Goal: Task Accomplishment & Management: Manage account settings

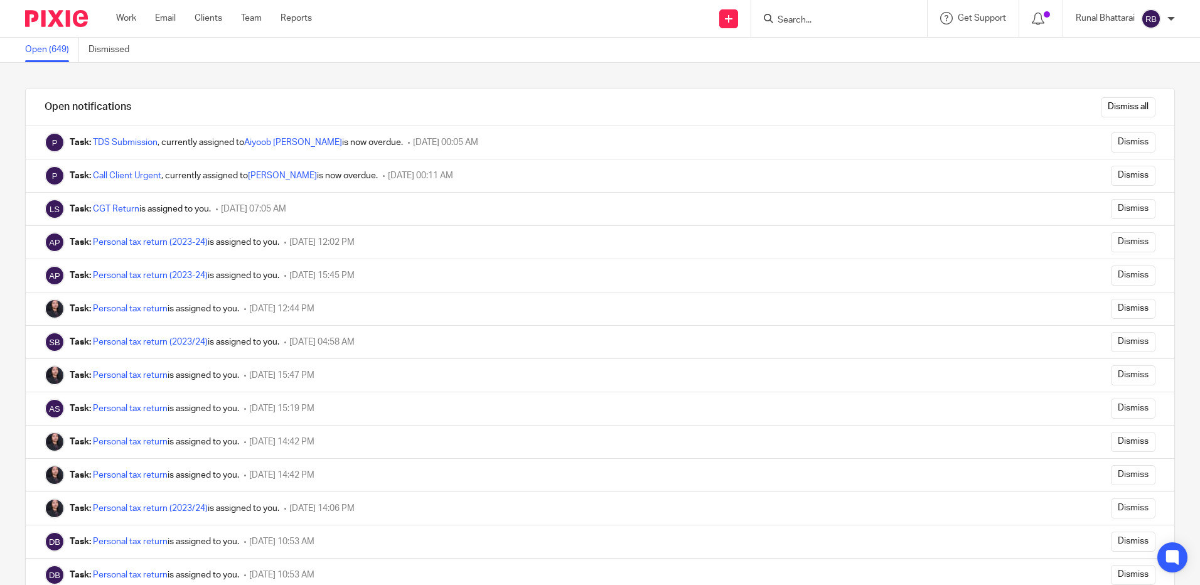
click at [451, 85] on div "Open notifications Dismiss all Task: TDS Submission , currently assigned to Aiy…" at bounding box center [600, 324] width 1200 height 522
click at [614, 69] on div "Open notifications Dismiss all Task: TDS Submission , currently assigned to Aiy…" at bounding box center [600, 324] width 1200 height 522
click at [108, 53] on link "Dismissed" at bounding box center [113, 50] width 50 height 24
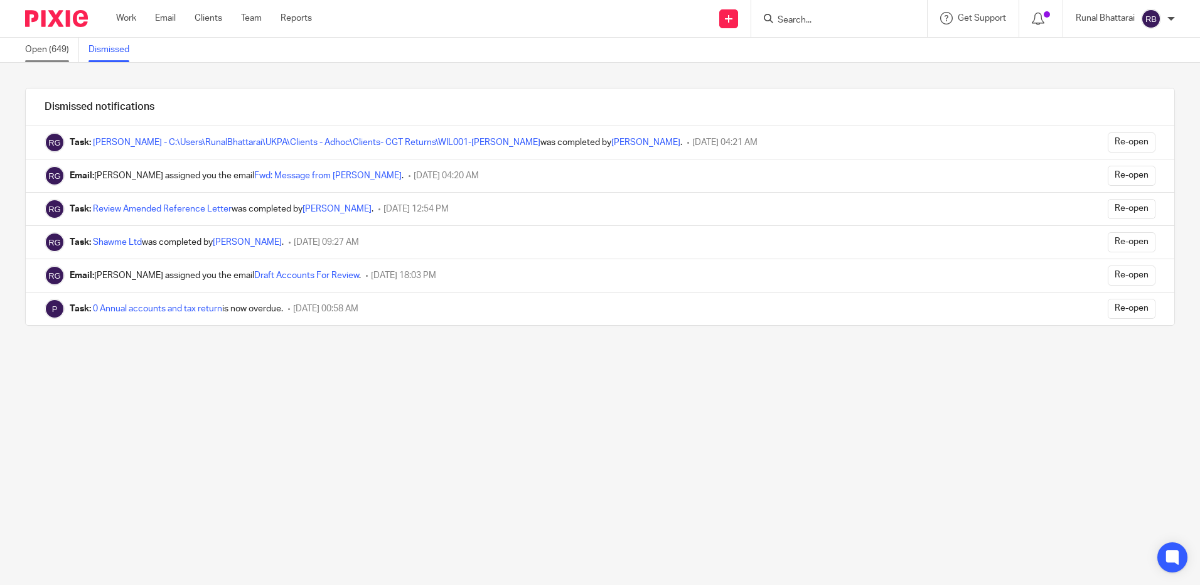
click at [46, 46] on link "Open (649)" at bounding box center [52, 50] width 54 height 24
click at [51, 57] on link "Open (649)" at bounding box center [52, 50] width 54 height 24
click at [60, 18] on img at bounding box center [56, 18] width 63 height 17
